Goal: Task Accomplishment & Management: Manage account settings

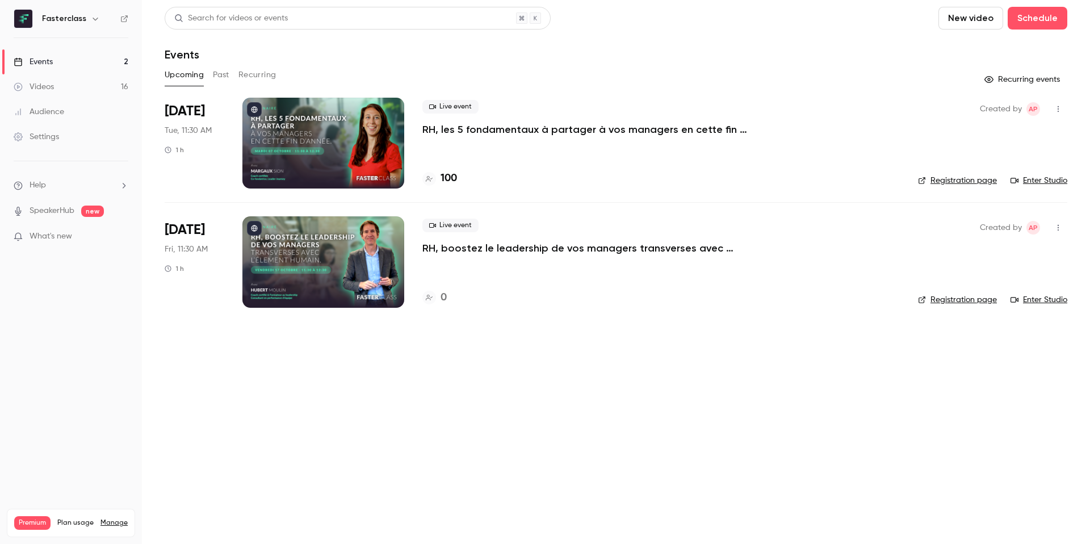
click at [281, 123] on div at bounding box center [323, 143] width 162 height 91
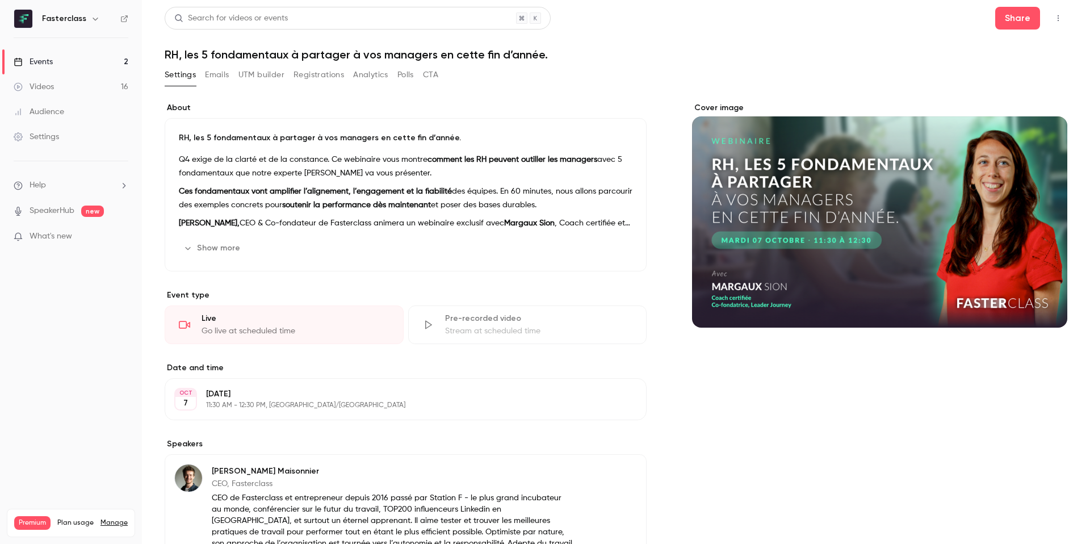
click at [333, 76] on button "Registrations" at bounding box center [318, 75] width 51 height 18
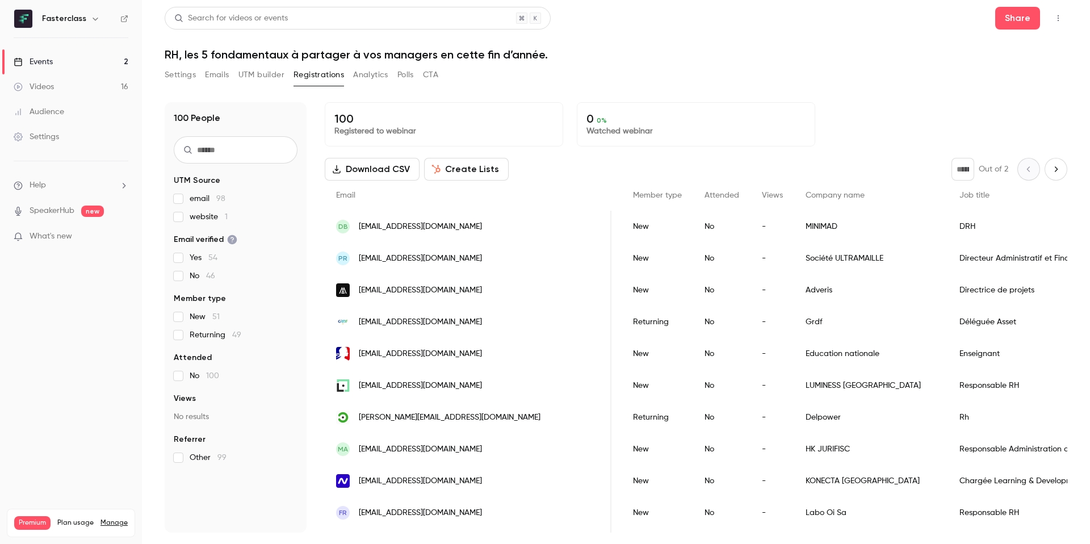
scroll to position [744, 0]
